Goal: Information Seeking & Learning: Check status

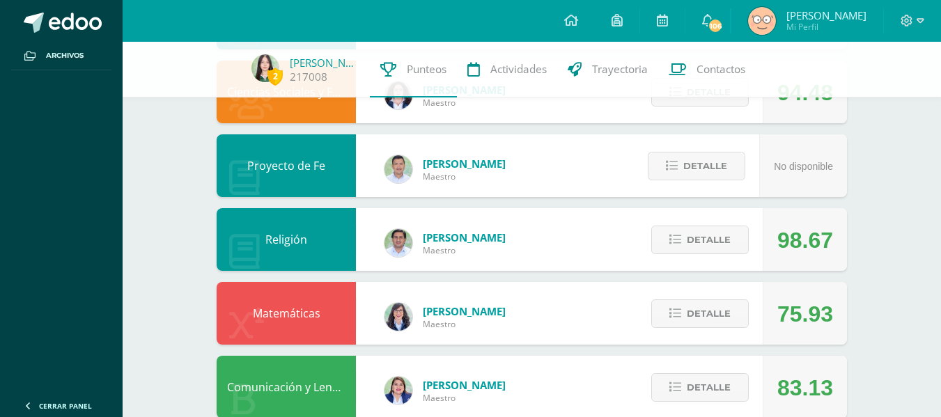
scroll to position [382, 0]
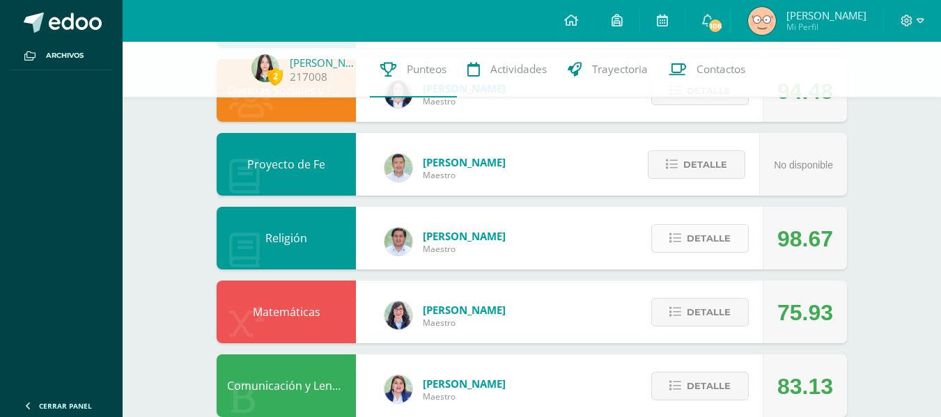
click at [661, 233] on button "Detalle" at bounding box center [701, 238] width 98 height 29
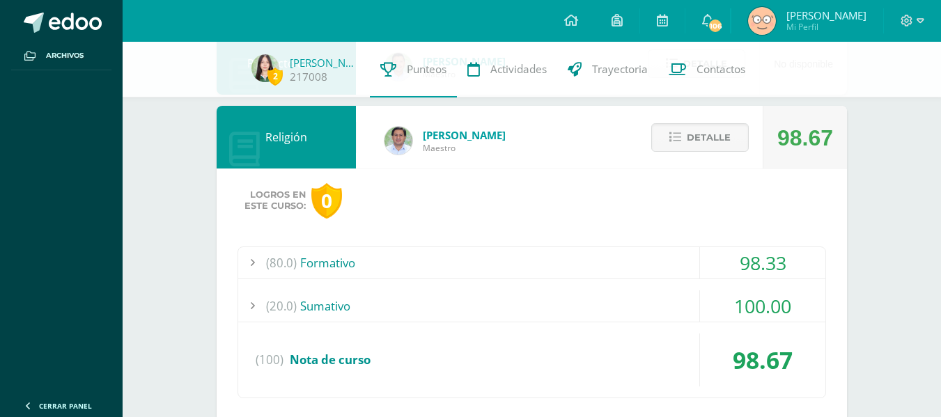
scroll to position [493, 0]
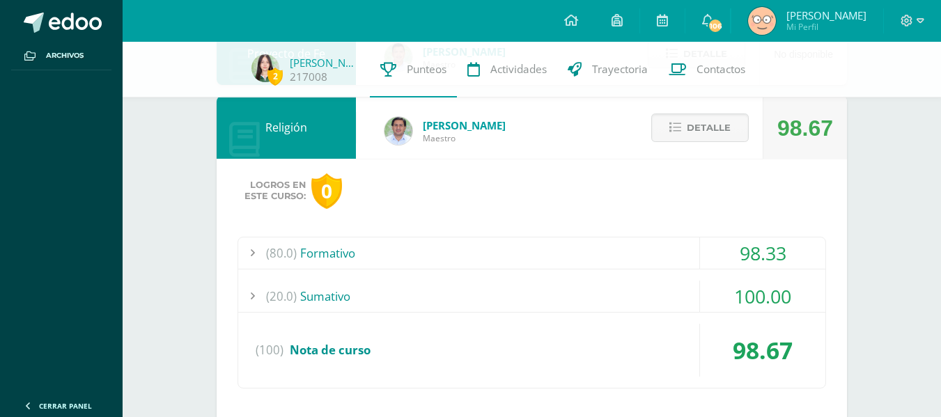
click at [644, 245] on div "(80.0) Formativo" at bounding box center [531, 253] width 587 height 31
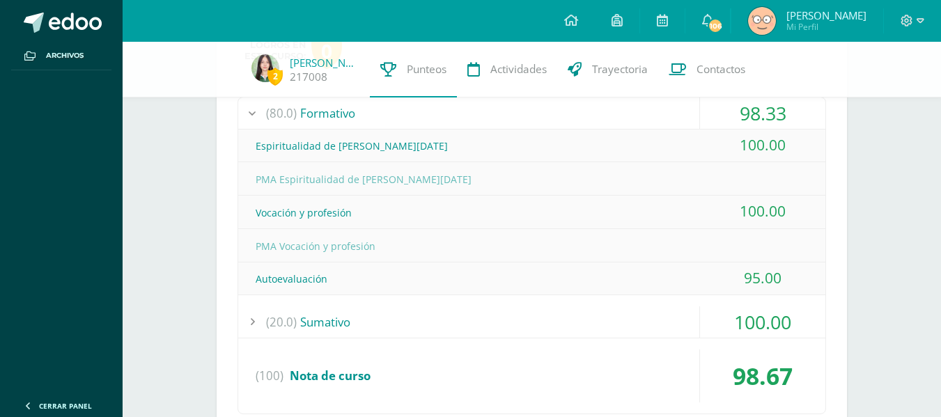
scroll to position [633, 0]
click at [669, 335] on div "(20.0) Sumativo" at bounding box center [531, 321] width 587 height 31
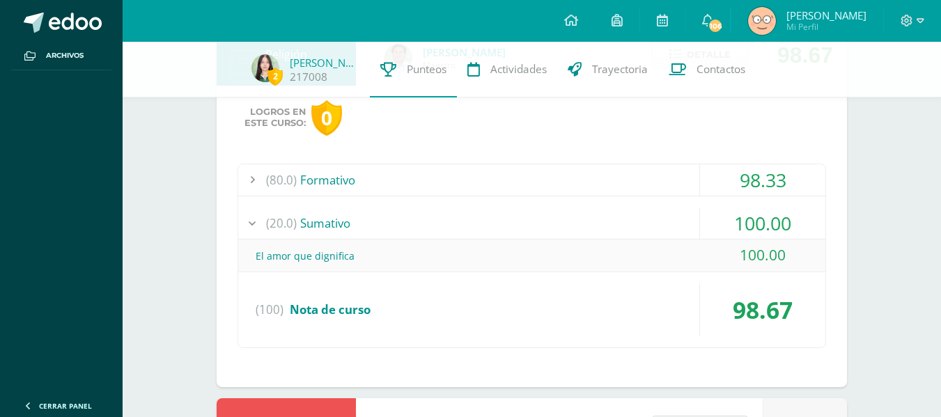
scroll to position [565, 0]
click at [655, 261] on div "El amor que dignifica" at bounding box center [531, 256] width 587 height 31
click at [637, 236] on div "(20.0) Sumativo" at bounding box center [531, 223] width 587 height 31
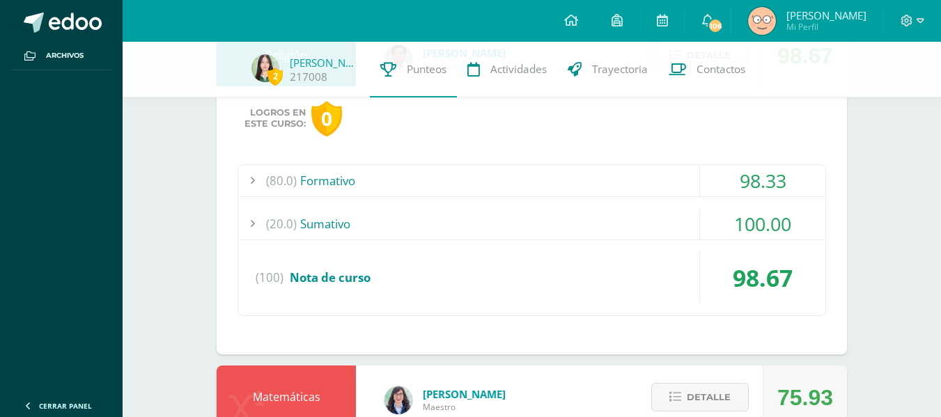
click at [624, 180] on div "(80.0) Formativo" at bounding box center [531, 180] width 587 height 31
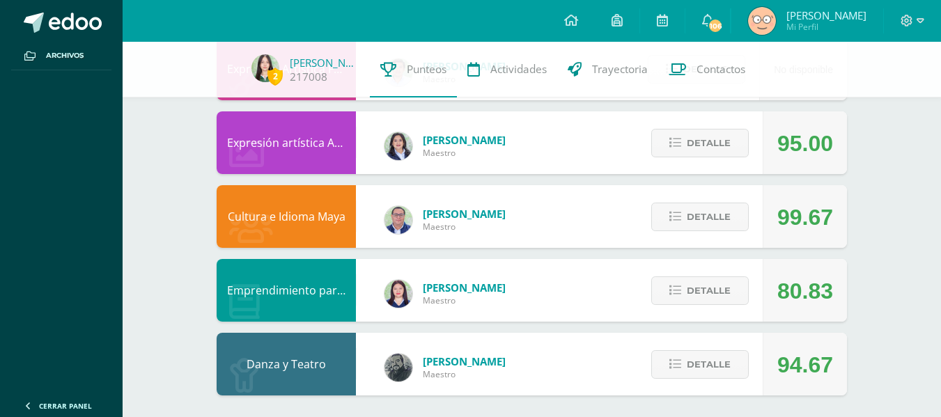
scroll to position [1362, 0]
